Goal: Information Seeking & Learning: Learn about a topic

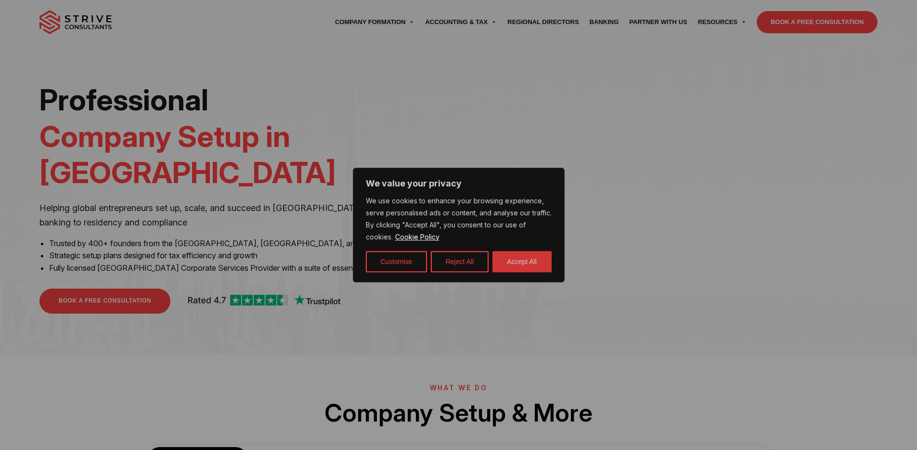
click at [513, 266] on button "Accept All" at bounding box center [521, 261] width 59 height 21
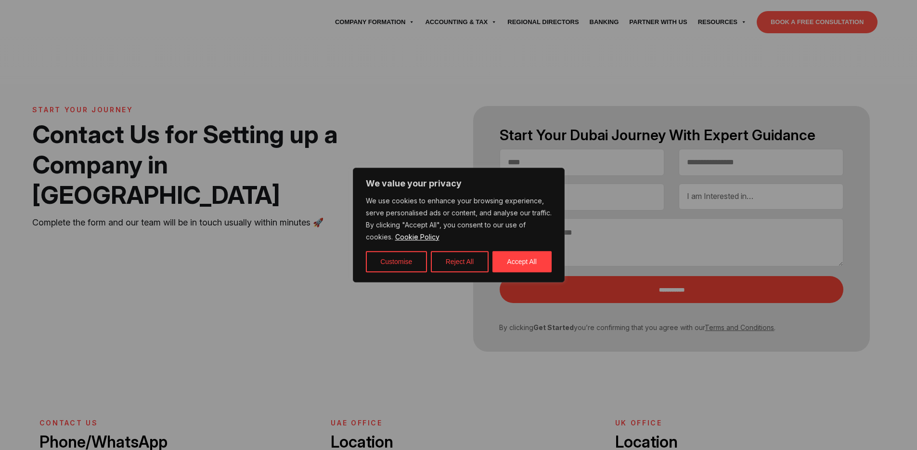
select select "Contact form"
